Goal: Task Accomplishment & Management: Use online tool/utility

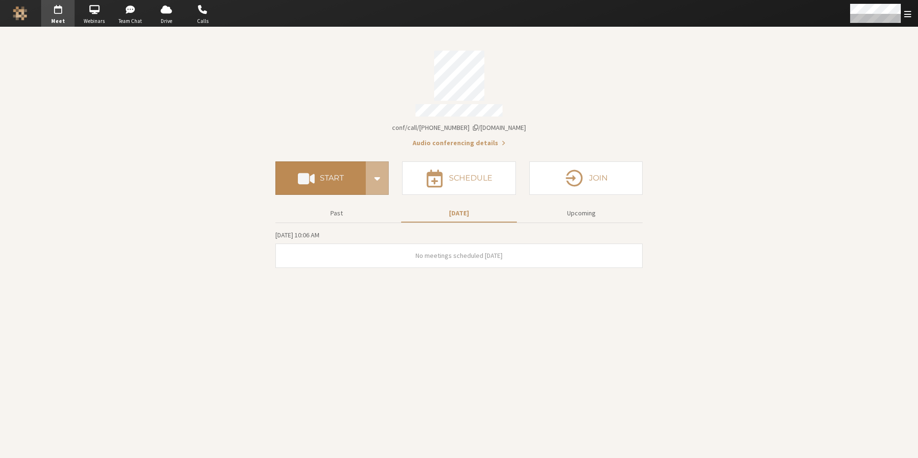
click at [314, 175] on span at bounding box center [306, 178] width 17 height 17
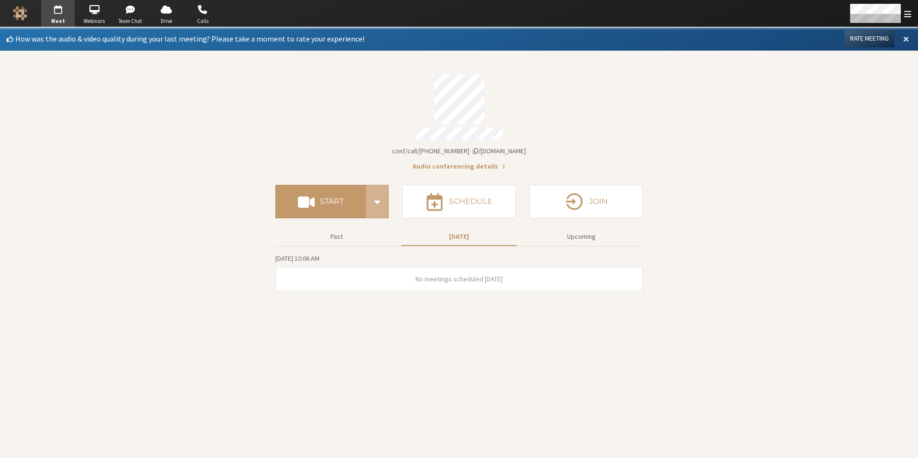
drag, startPoint x: 167, startPoint y: 116, endPoint x: 167, endPoint y: 86, distance: 30.1
click at [167, 110] on section "How was the audio & video quality during your last meeting? Please take a momen…" at bounding box center [459, 242] width 918 height 431
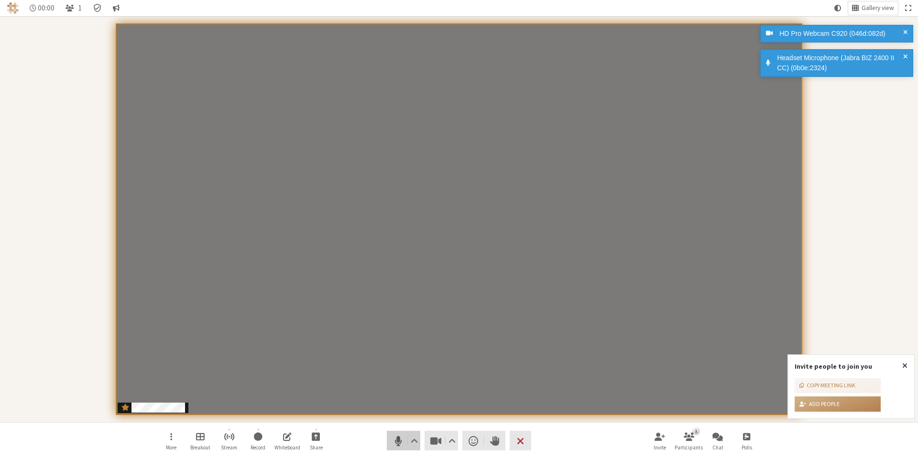
click at [393, 440] on span "Mute (Alt+A)" at bounding box center [397, 440] width 13 height 13
click at [397, 445] on span "Unmute (Alt+A)" at bounding box center [397, 440] width 13 height 13
click at [396, 443] on span "Mute (Alt+A)" at bounding box center [397, 440] width 13 height 13
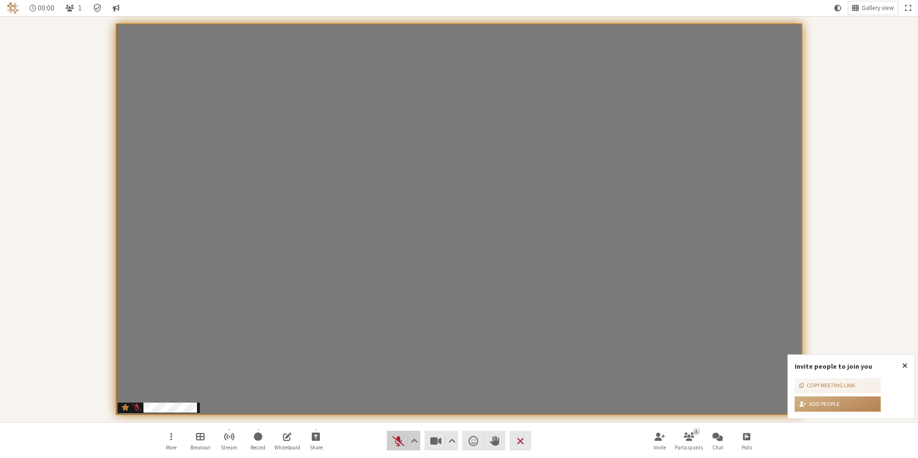
click at [396, 445] on span "Unmute (Alt+A)" at bounding box center [397, 440] width 13 height 13
click at [396, 445] on span "Mute (Alt+A)" at bounding box center [397, 440] width 13 height 13
click at [397, 444] on span "Unmute (Alt+A)" at bounding box center [397, 440] width 13 height 13
click at [398, 443] on span "Mute (Alt+A)" at bounding box center [397, 440] width 13 height 13
click at [399, 440] on span "Unmute (Alt+A)" at bounding box center [397, 440] width 13 height 13
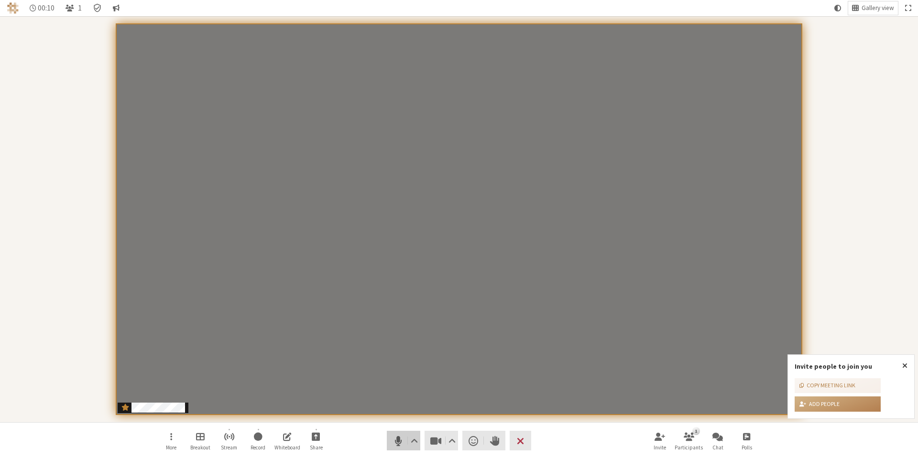
click at [398, 444] on span "Mute (Alt+A)" at bounding box center [397, 440] width 13 height 13
click at [521, 439] on span "End or leave meeting" at bounding box center [520, 440] width 7 height 13
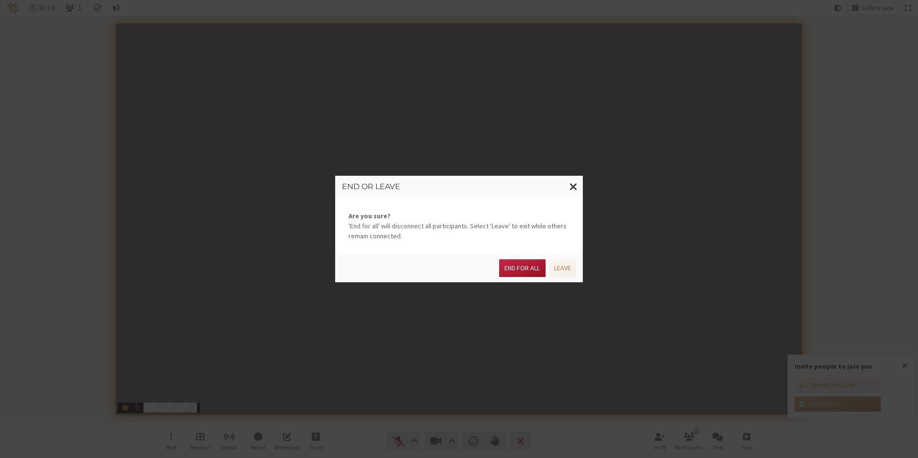
click at [521, 273] on button "End for all" at bounding box center [522, 269] width 46 height 18
